Goal: Check status

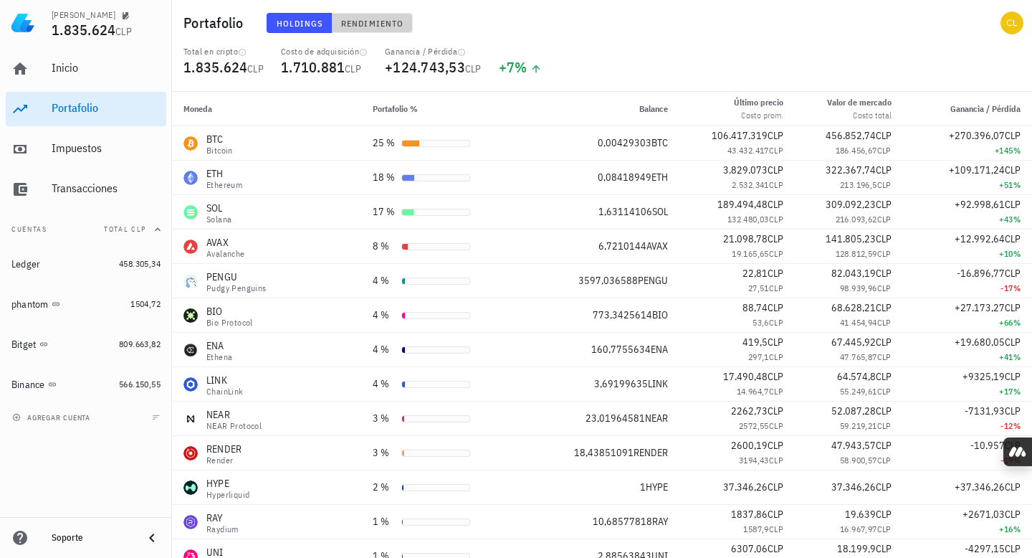
click at [360, 29] on button "Rendimiento" at bounding box center [372, 23] width 81 height 20
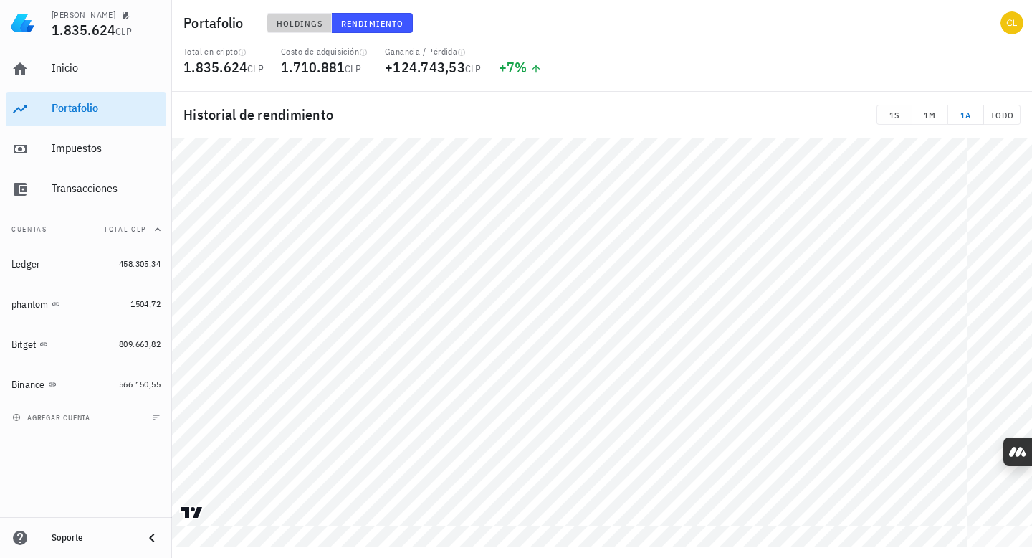
click at [305, 15] on button "Holdings" at bounding box center [300, 23] width 66 height 20
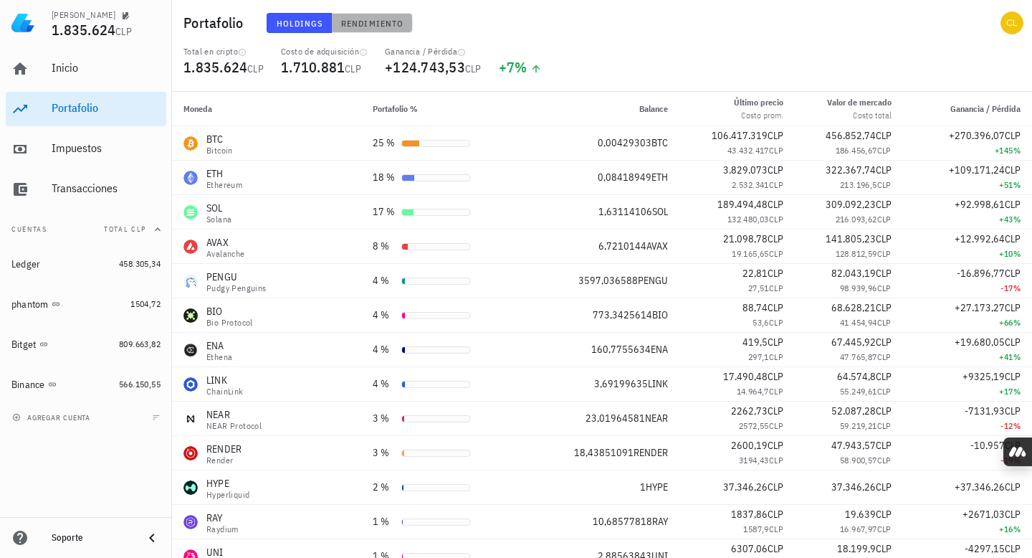
click at [379, 16] on button "Rendimiento" at bounding box center [372, 23] width 81 height 20
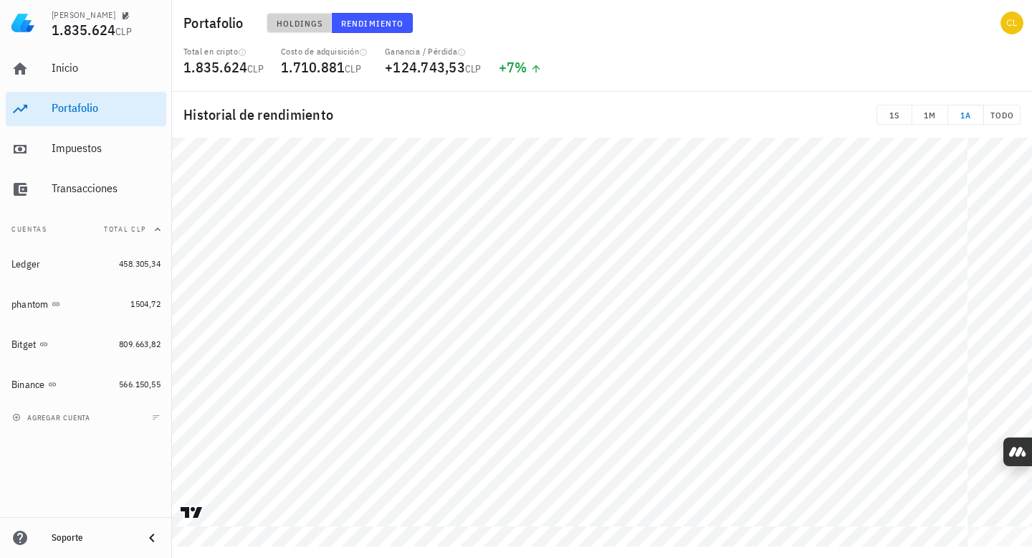
click at [300, 14] on button "Holdings" at bounding box center [300, 23] width 66 height 20
